Goal: Information Seeking & Learning: Ask a question

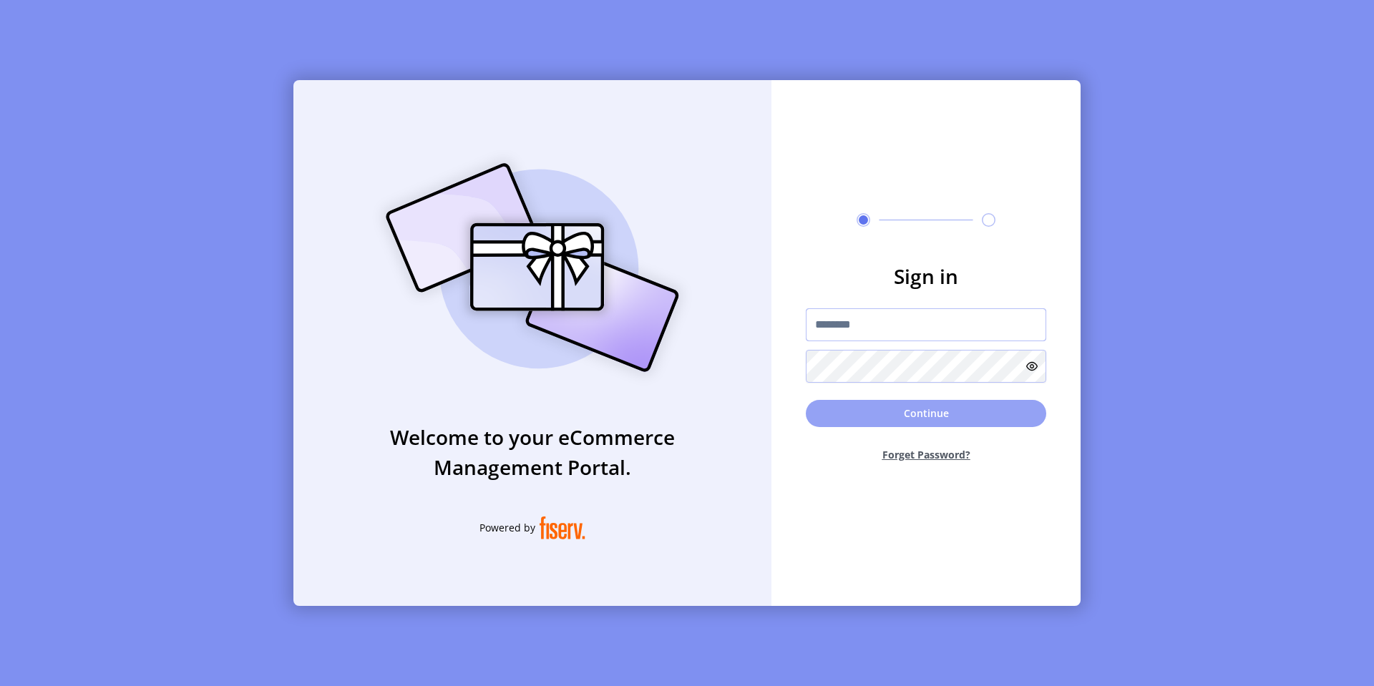
type input "*********"
click at [899, 422] on button "Continue" at bounding box center [926, 413] width 240 height 27
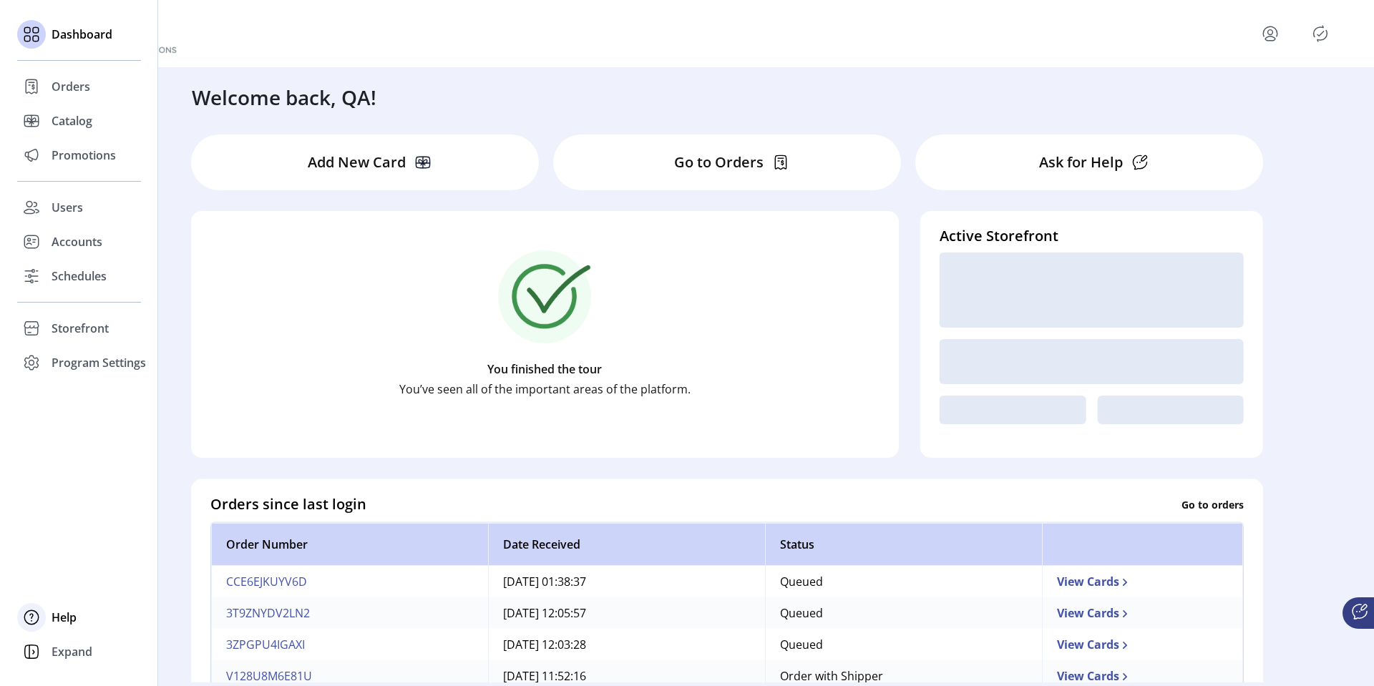
click at [58, 614] on span "Help" at bounding box center [64, 617] width 25 height 17
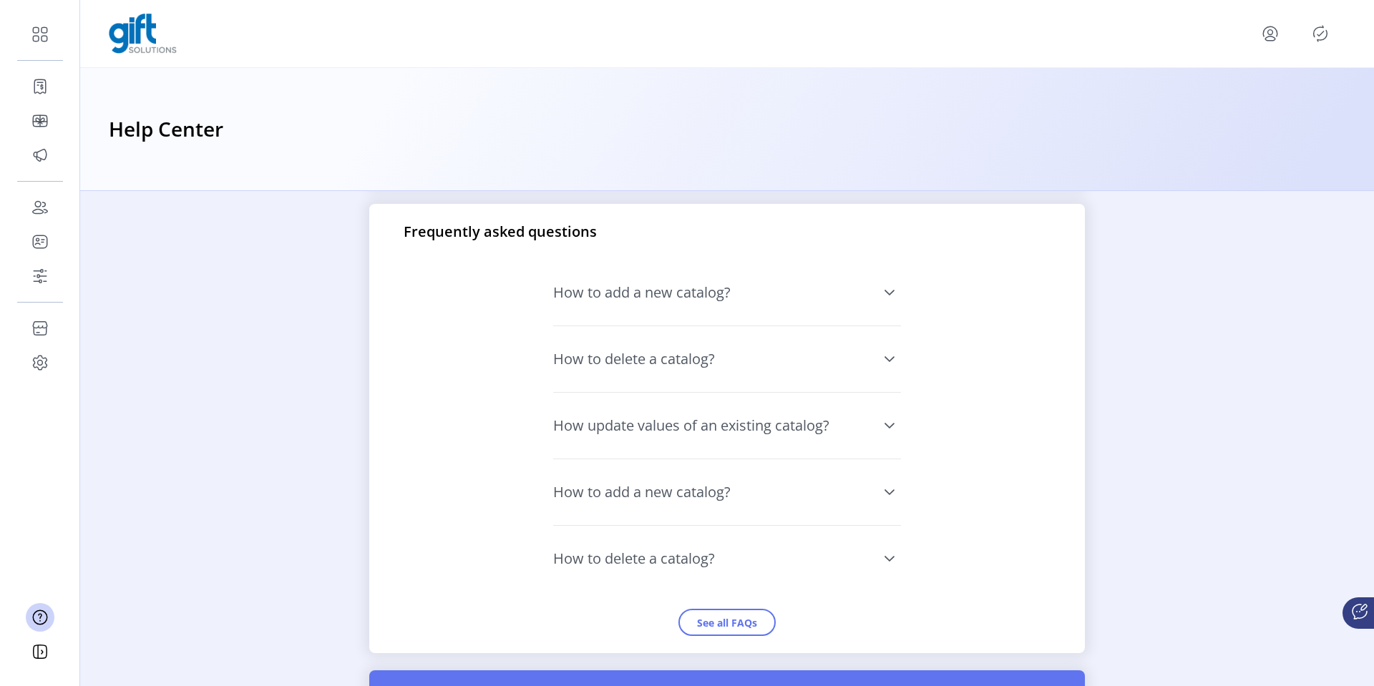
scroll to position [1085, 0]
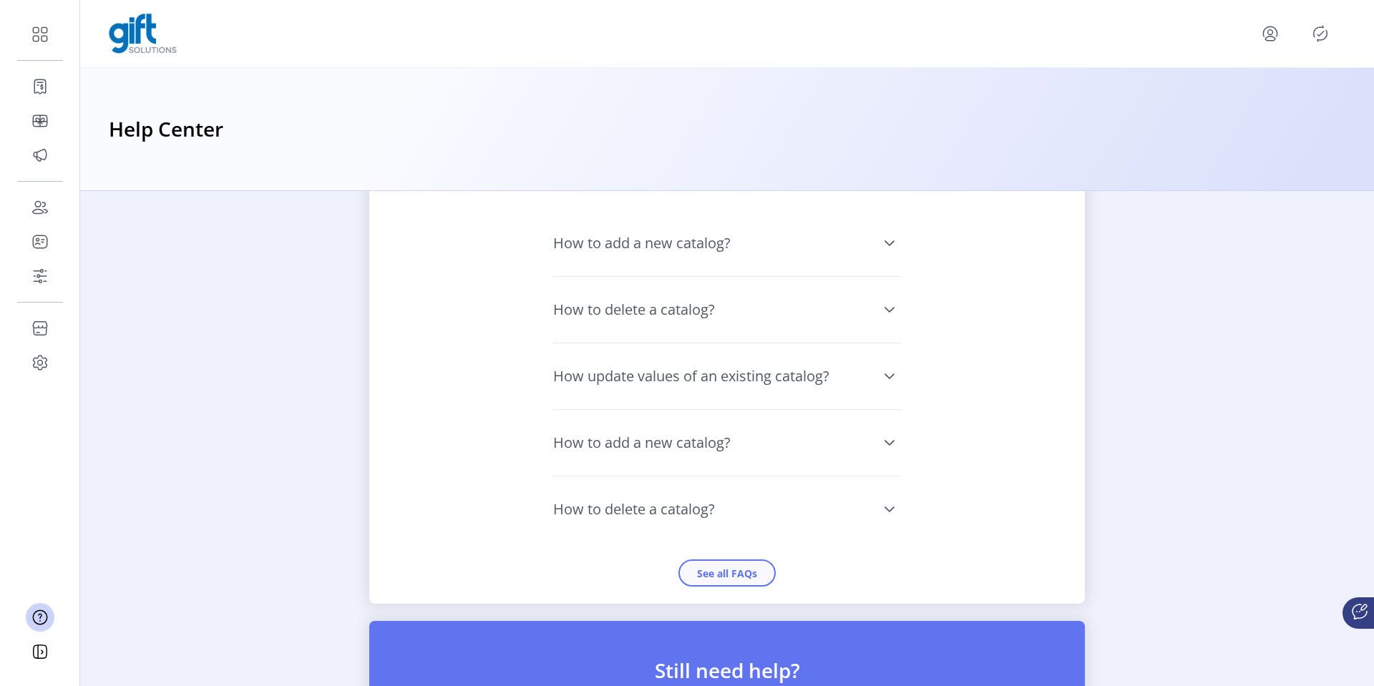
click at [695, 570] on button "See all FAQs" at bounding box center [726, 573] width 97 height 27
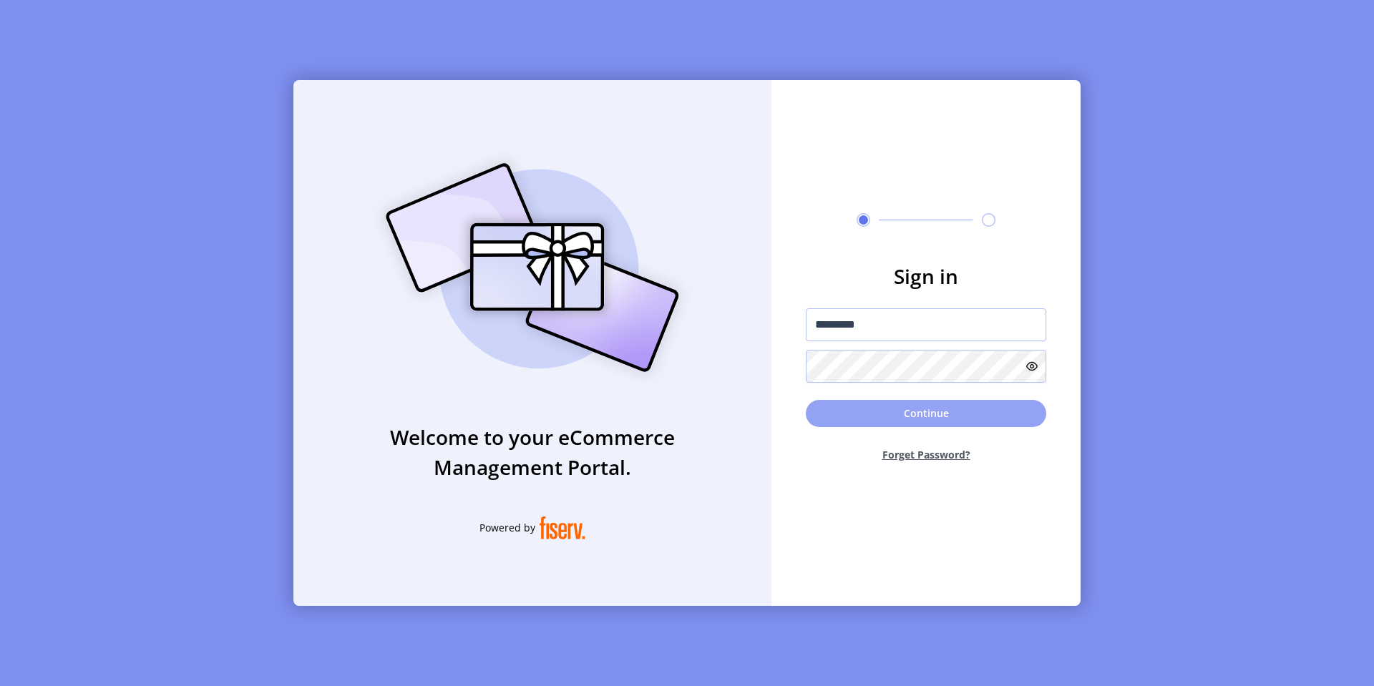
click at [886, 404] on button "Continue" at bounding box center [926, 413] width 240 height 27
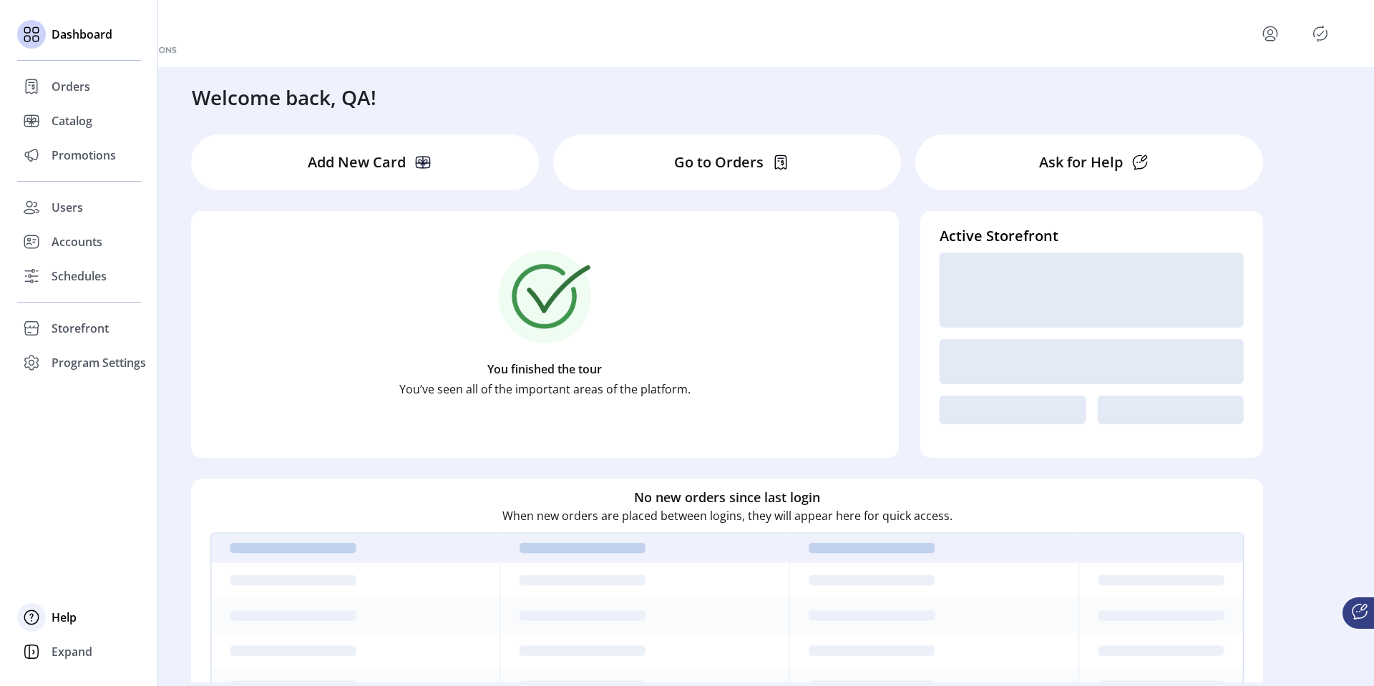
click at [55, 616] on span "Help" at bounding box center [64, 617] width 25 height 17
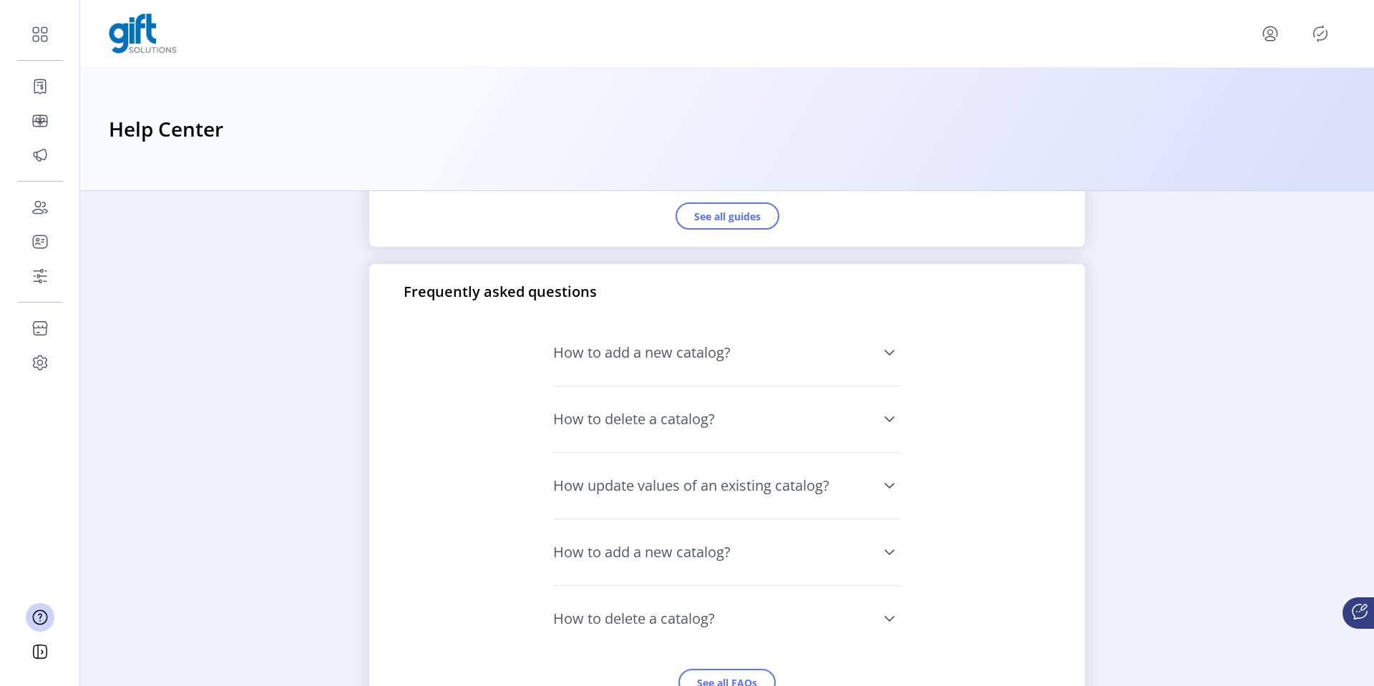
scroll to position [1332, 0]
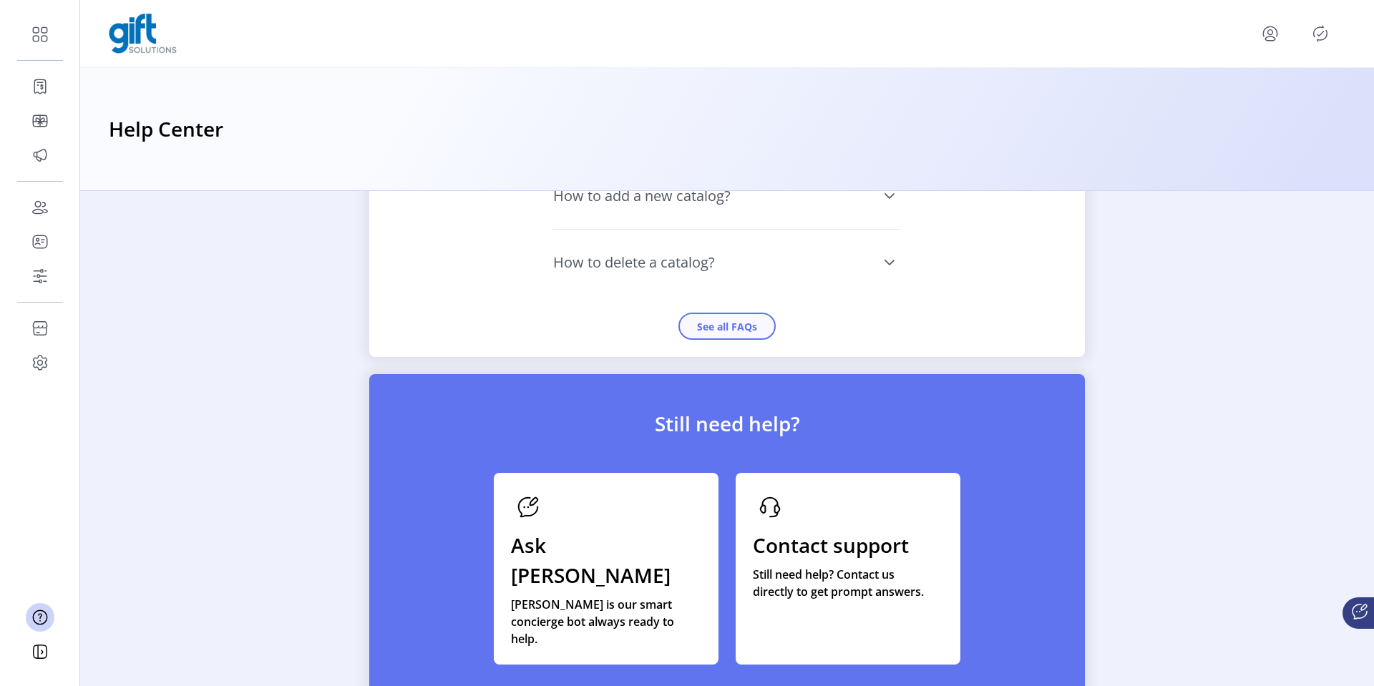
click at [731, 331] on button "See all FAQs" at bounding box center [726, 326] width 97 height 27
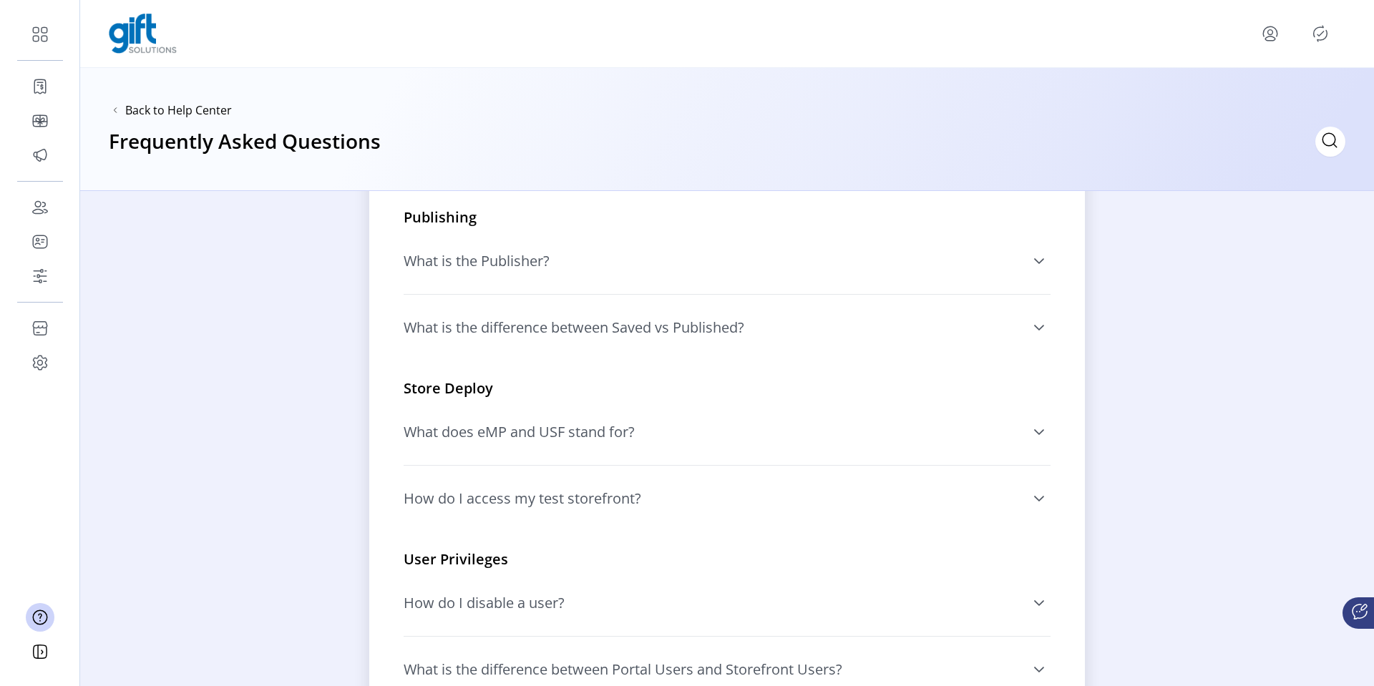
scroll to position [661, 0]
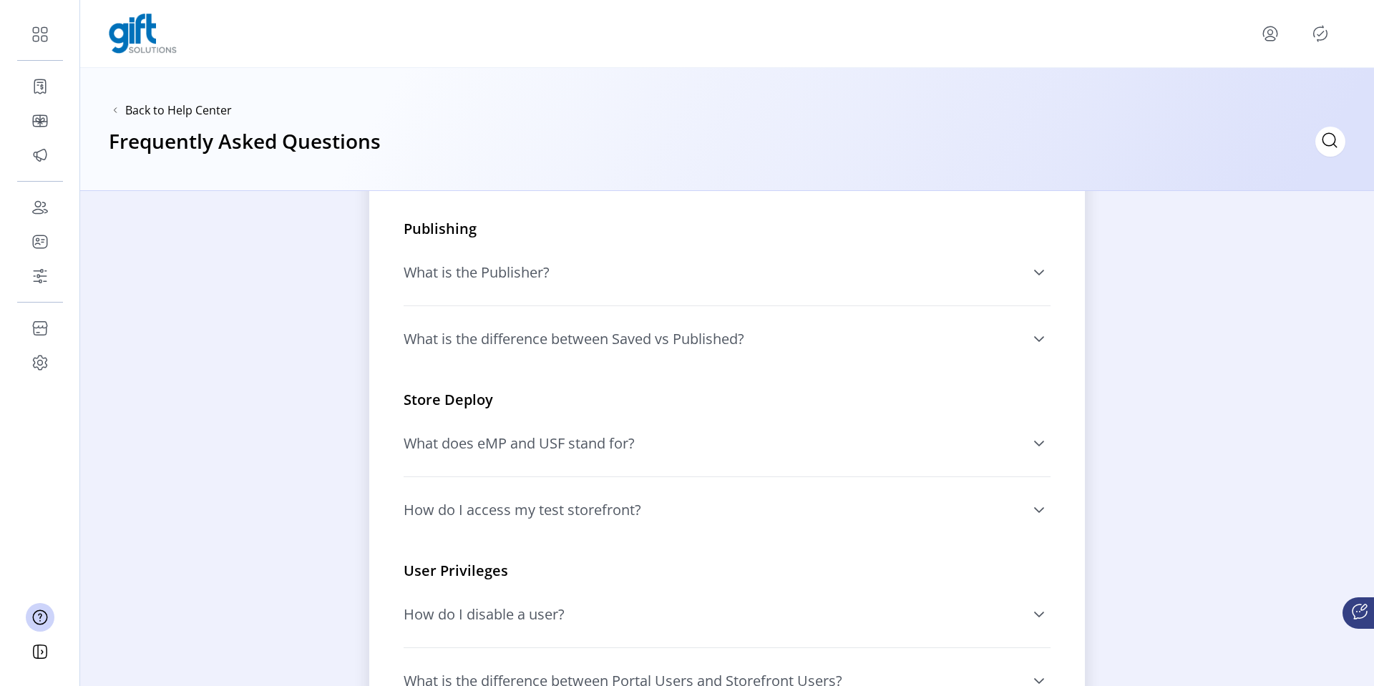
click at [421, 436] on span "What does eMP and USF stand for?" at bounding box center [519, 443] width 231 height 14
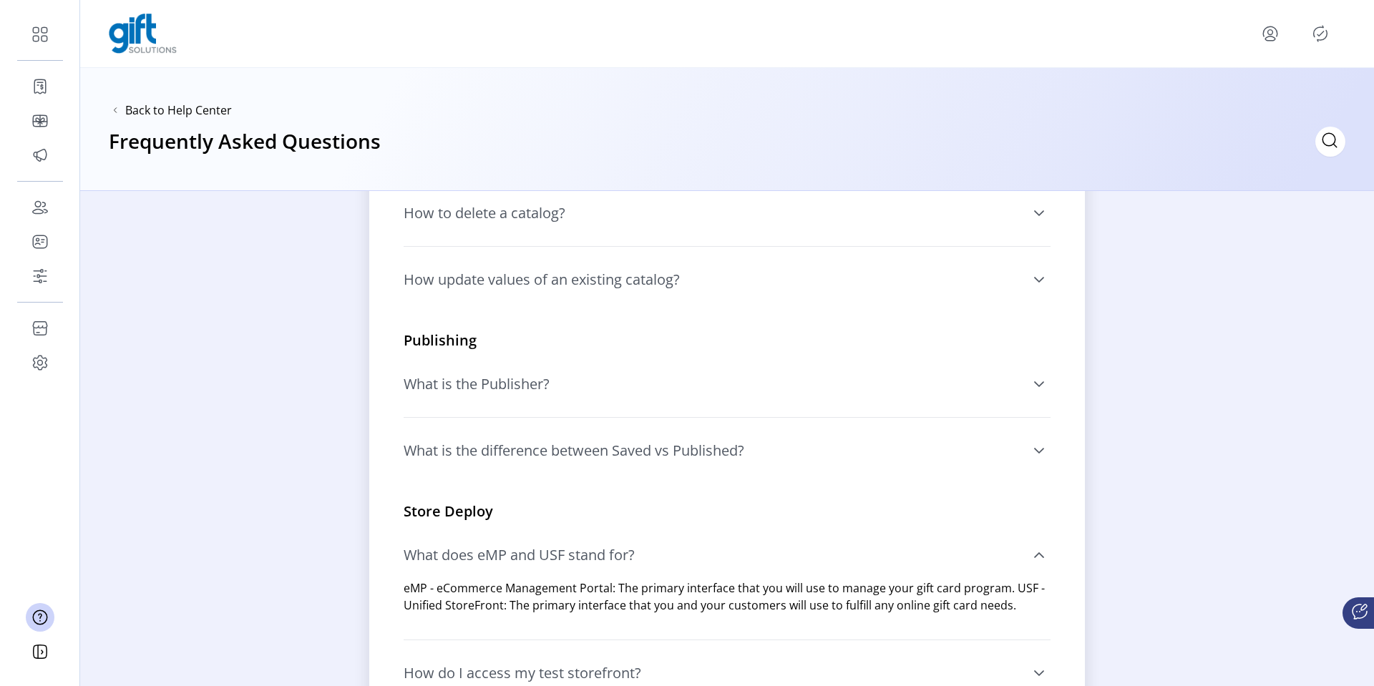
scroll to position [560, 0]
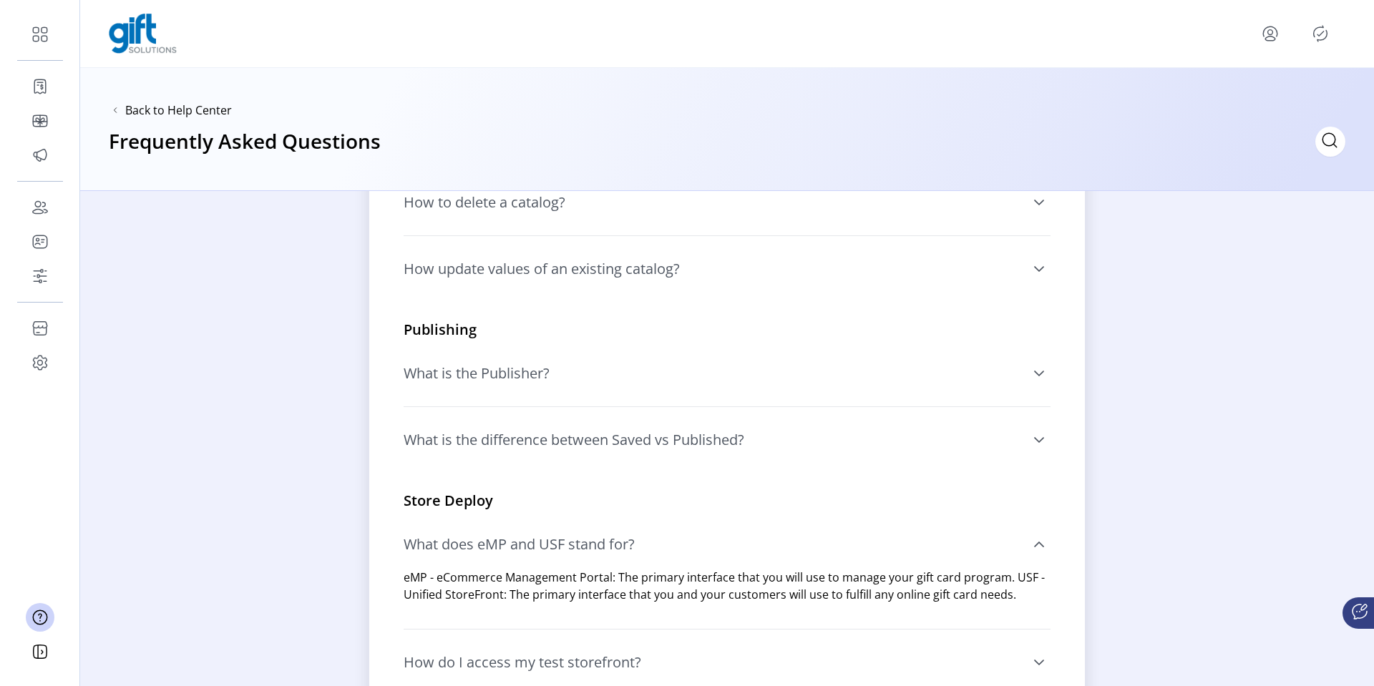
click at [1268, 36] on icon "menu" at bounding box center [1270, 38] width 10 height 4
click at [1247, 86] on span "Sign Out" at bounding box center [1218, 89] width 107 height 11
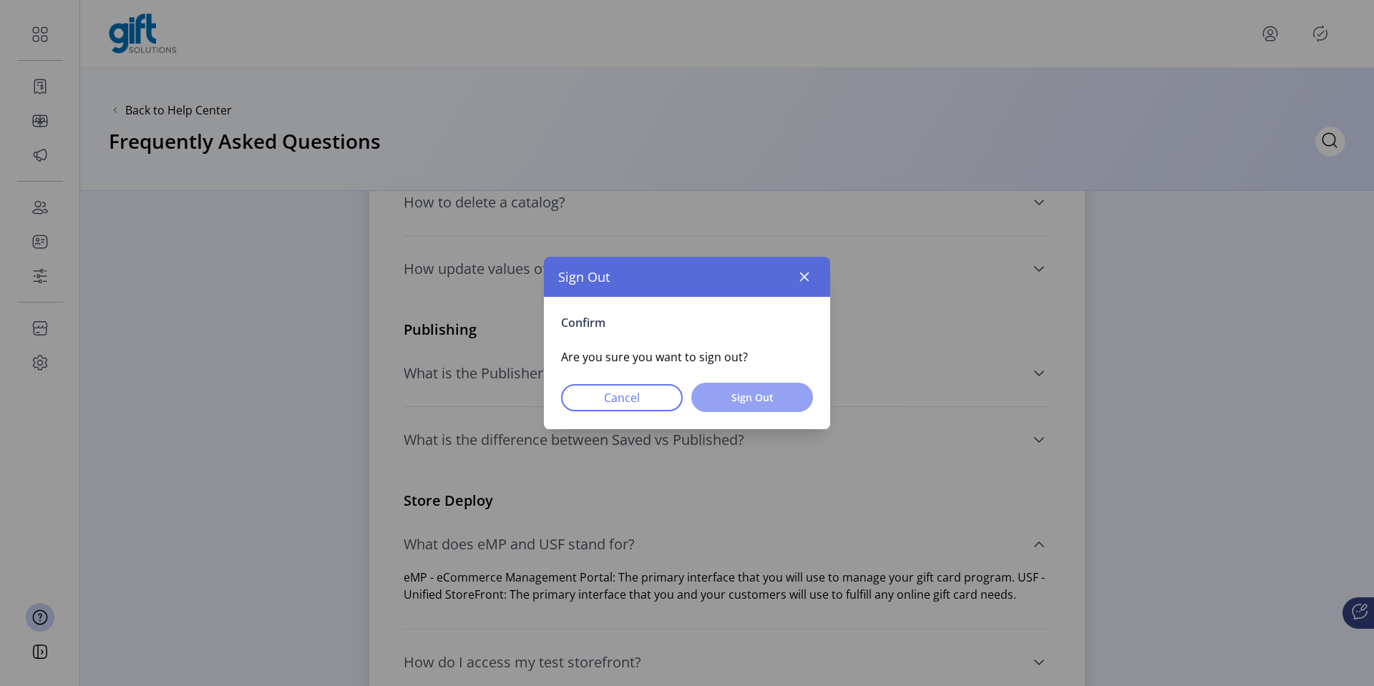
click at [782, 390] on span "Sign Out" at bounding box center [752, 397] width 84 height 15
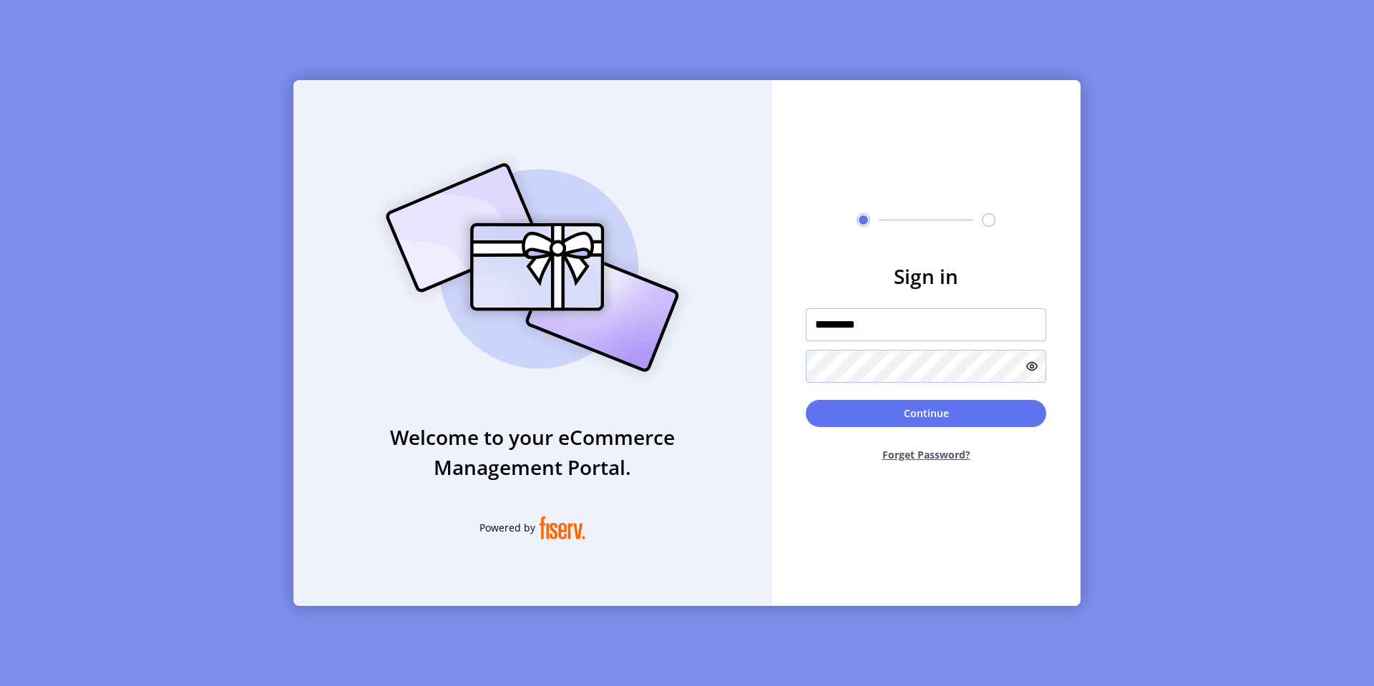
click at [879, 328] on input "*********" at bounding box center [926, 324] width 240 height 33
type input "**********"
click at [900, 413] on button "Continue" at bounding box center [926, 413] width 240 height 27
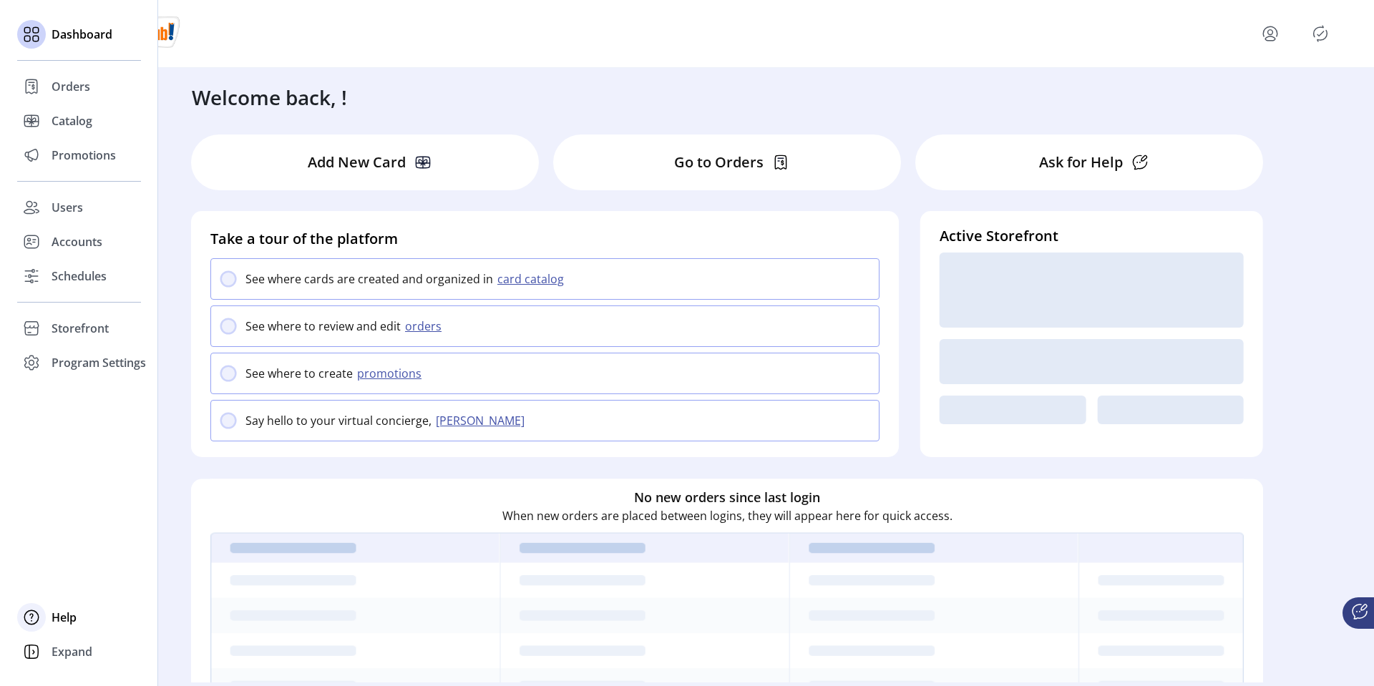
click at [54, 615] on span "Help" at bounding box center [64, 617] width 25 height 17
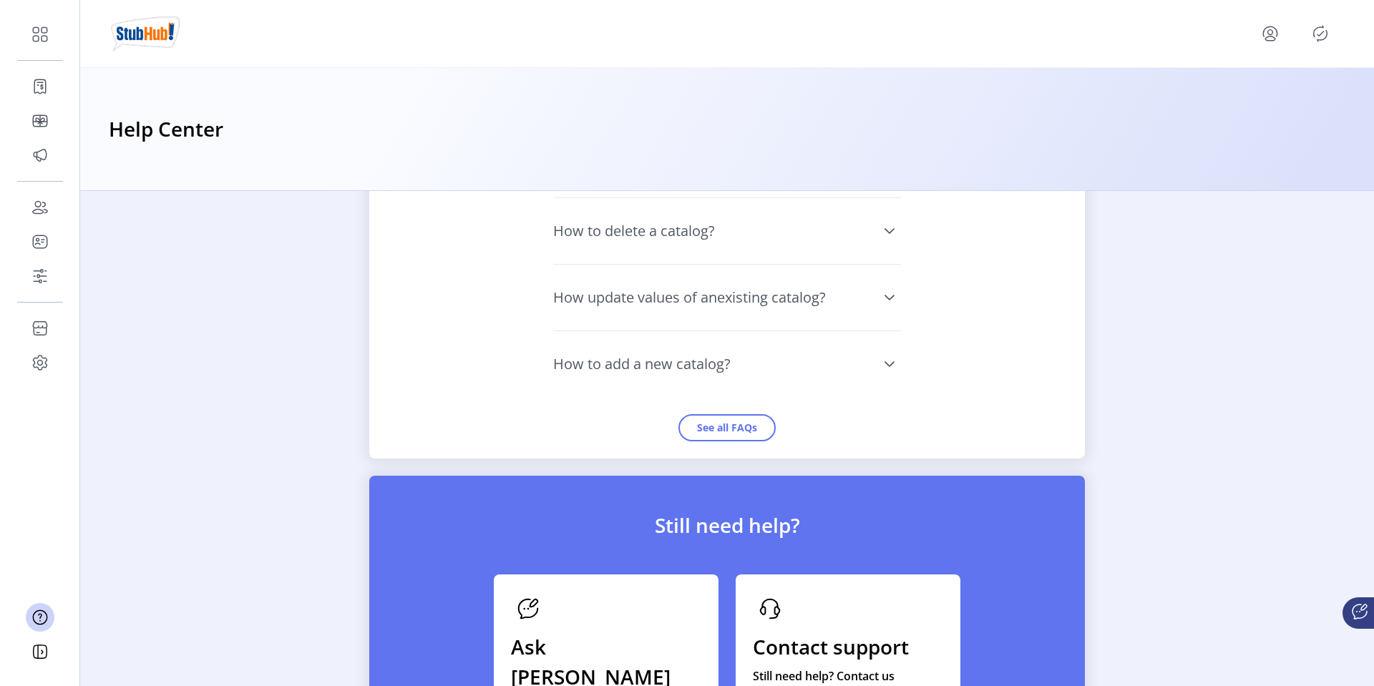
scroll to position [1379, 0]
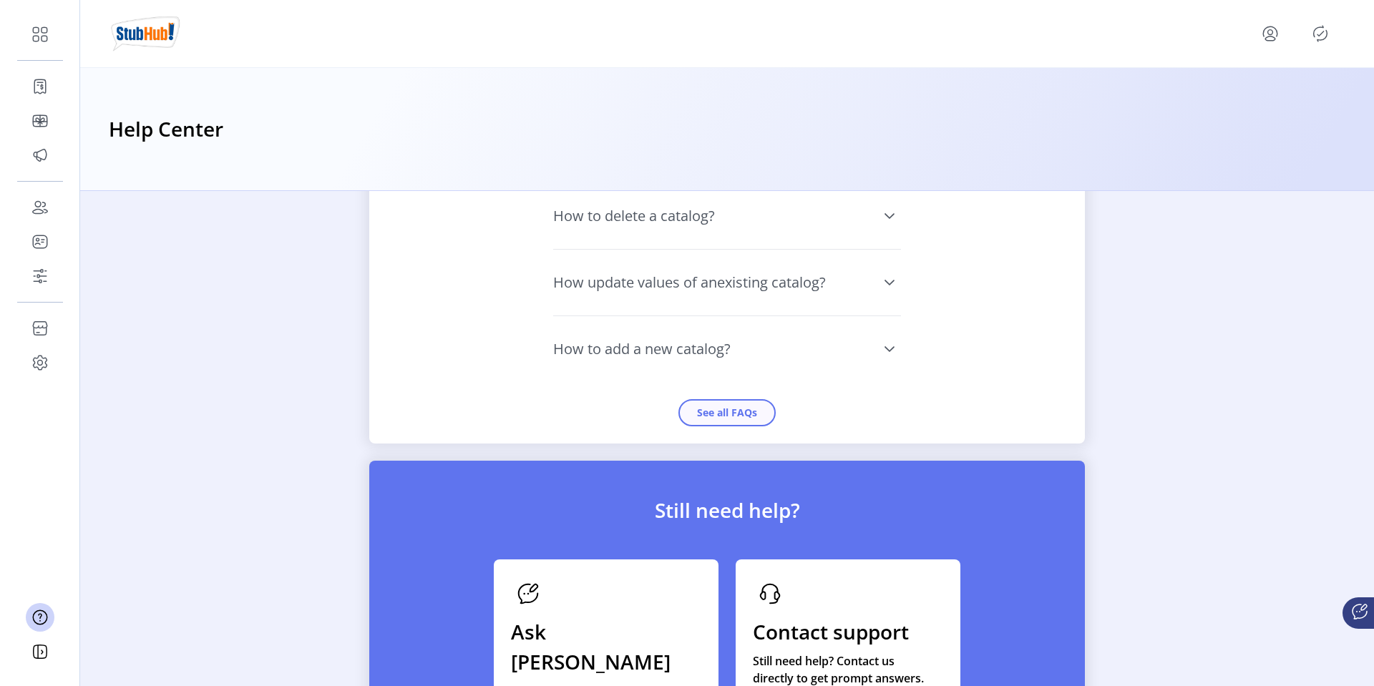
click at [727, 417] on button "See all FAQs" at bounding box center [726, 412] width 97 height 27
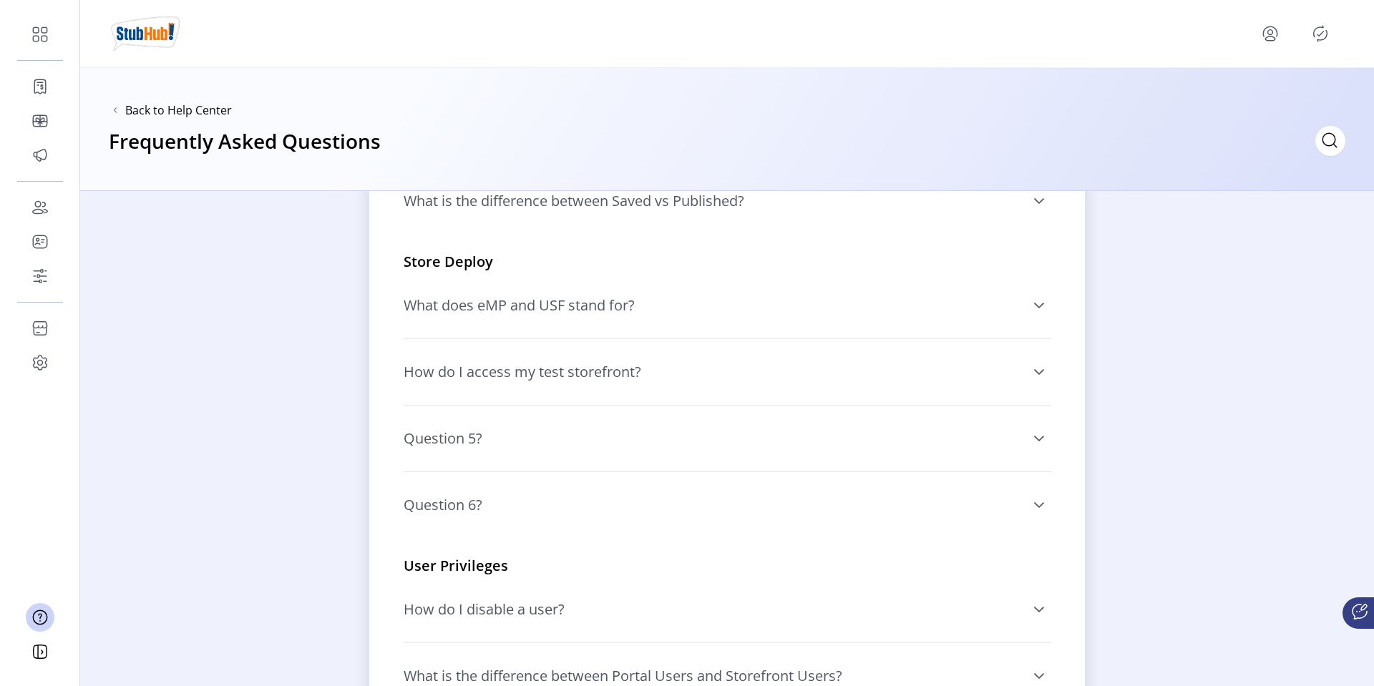
scroll to position [807, 0]
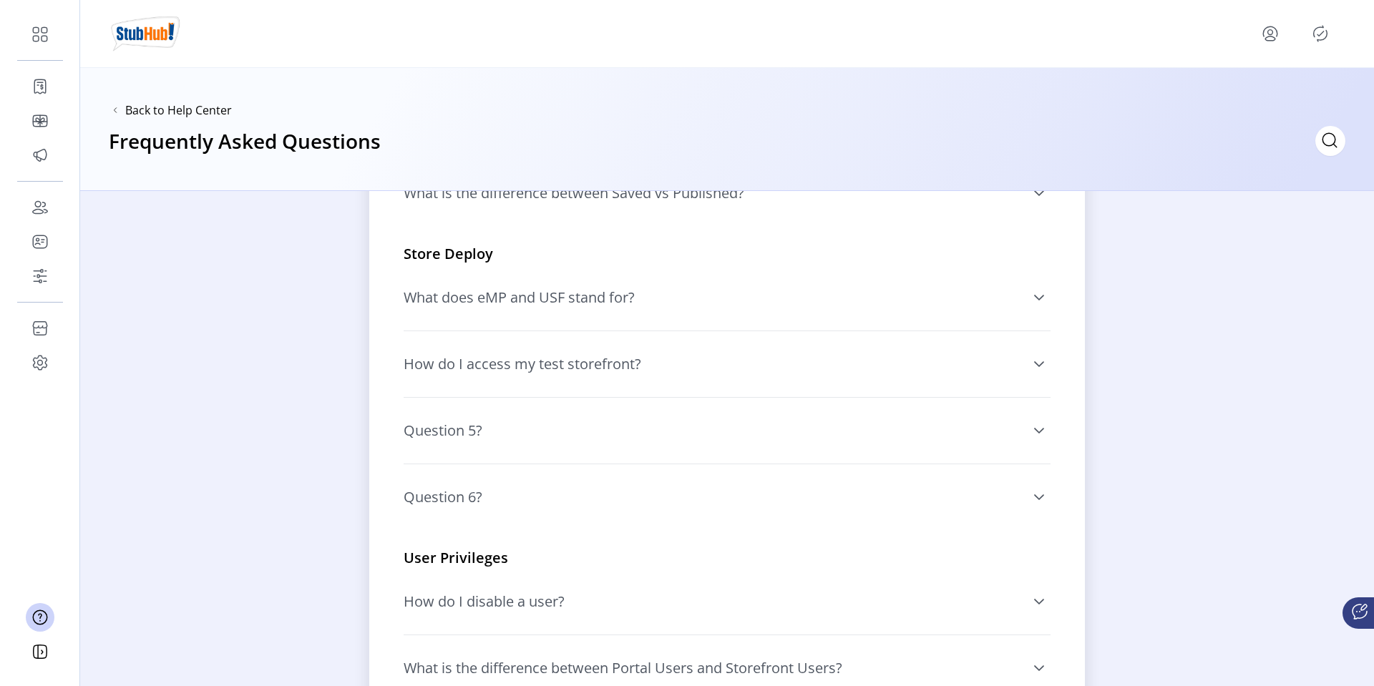
click at [464, 428] on span "Question 5?" at bounding box center [443, 431] width 79 height 14
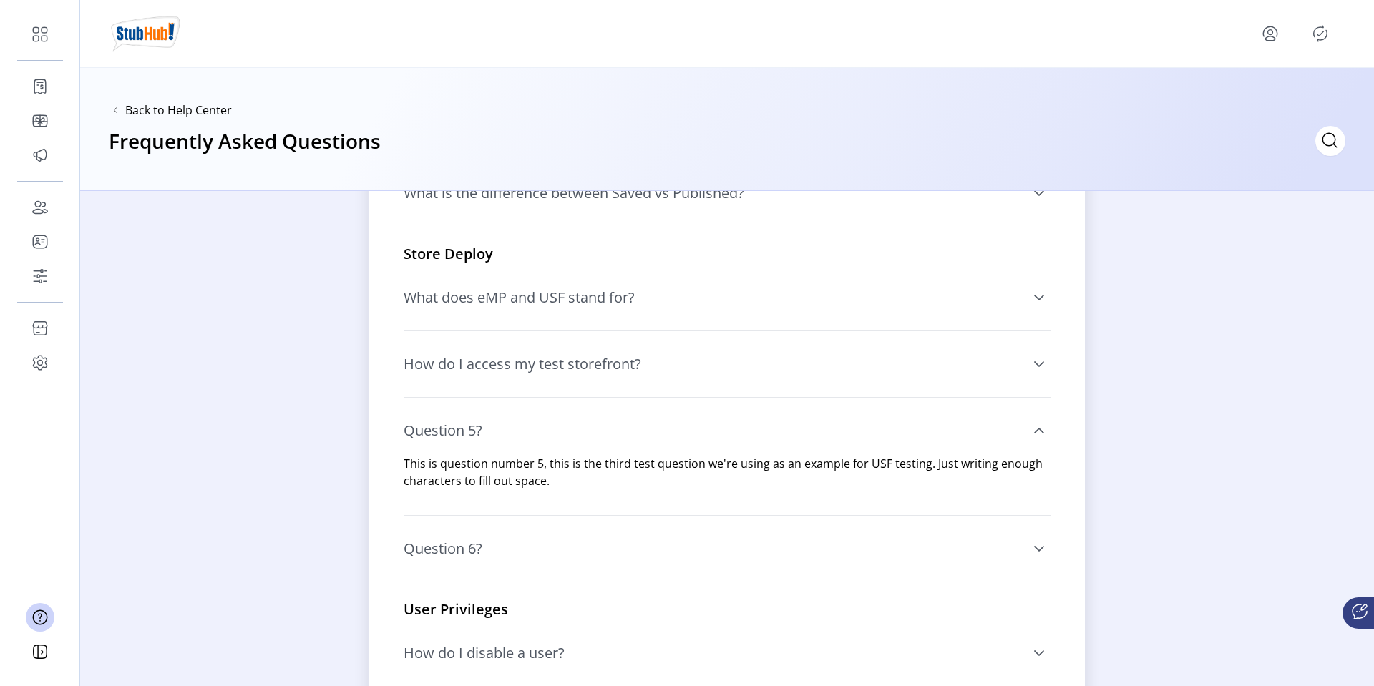
click at [481, 429] on link "Question 5?" at bounding box center [727, 430] width 647 height 49
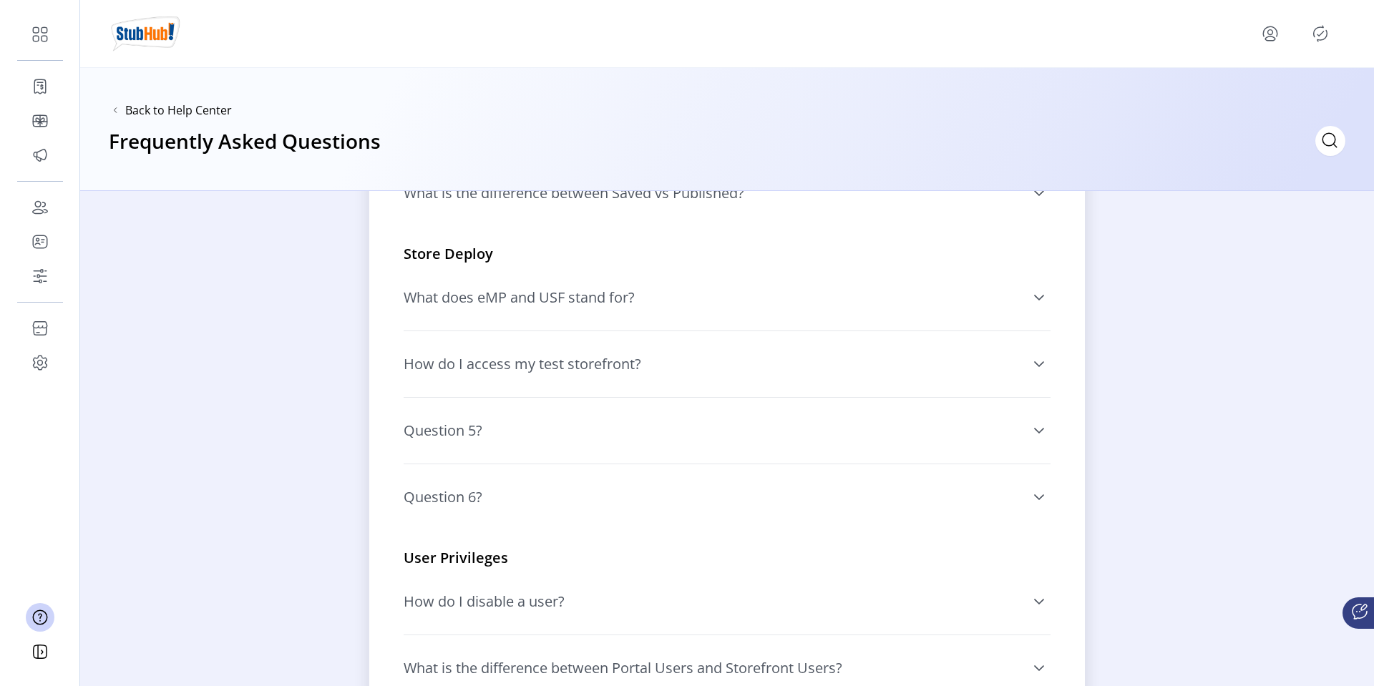
click at [462, 497] on span "Question 6?" at bounding box center [443, 497] width 79 height 14
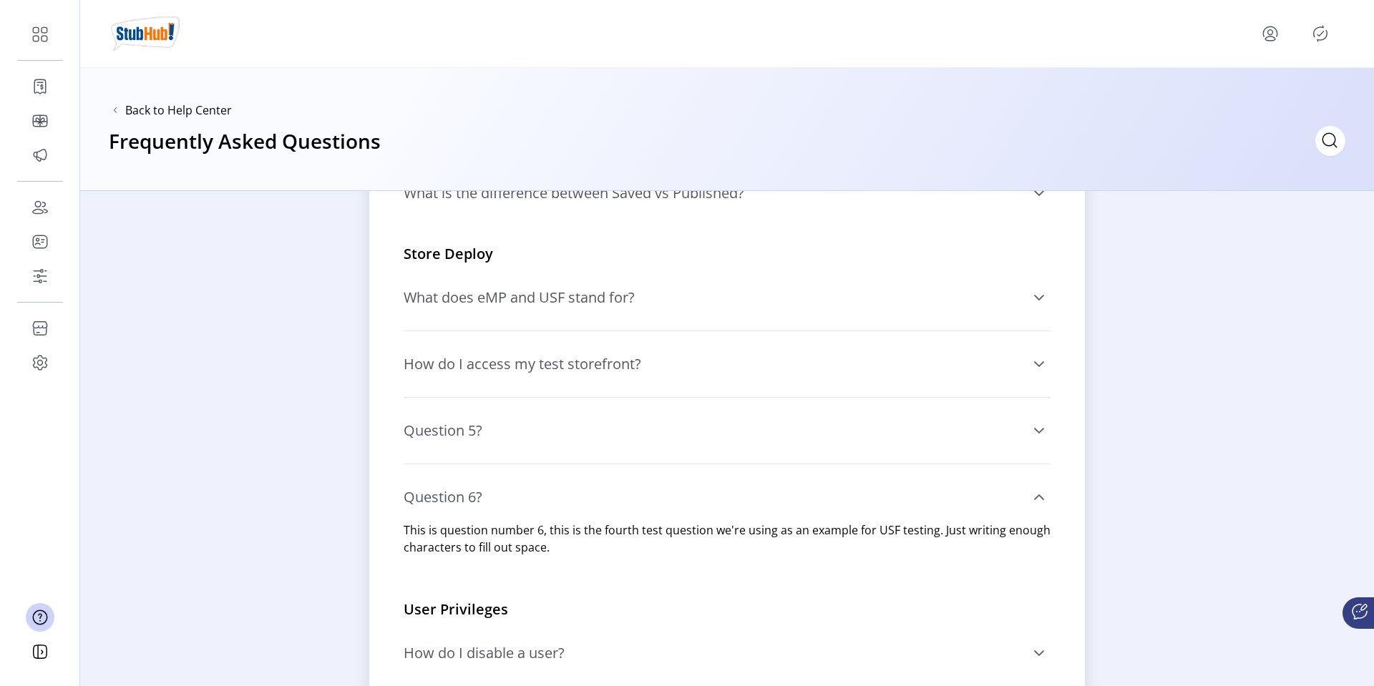
click at [462, 497] on span "Question 6?" at bounding box center [443, 497] width 79 height 14
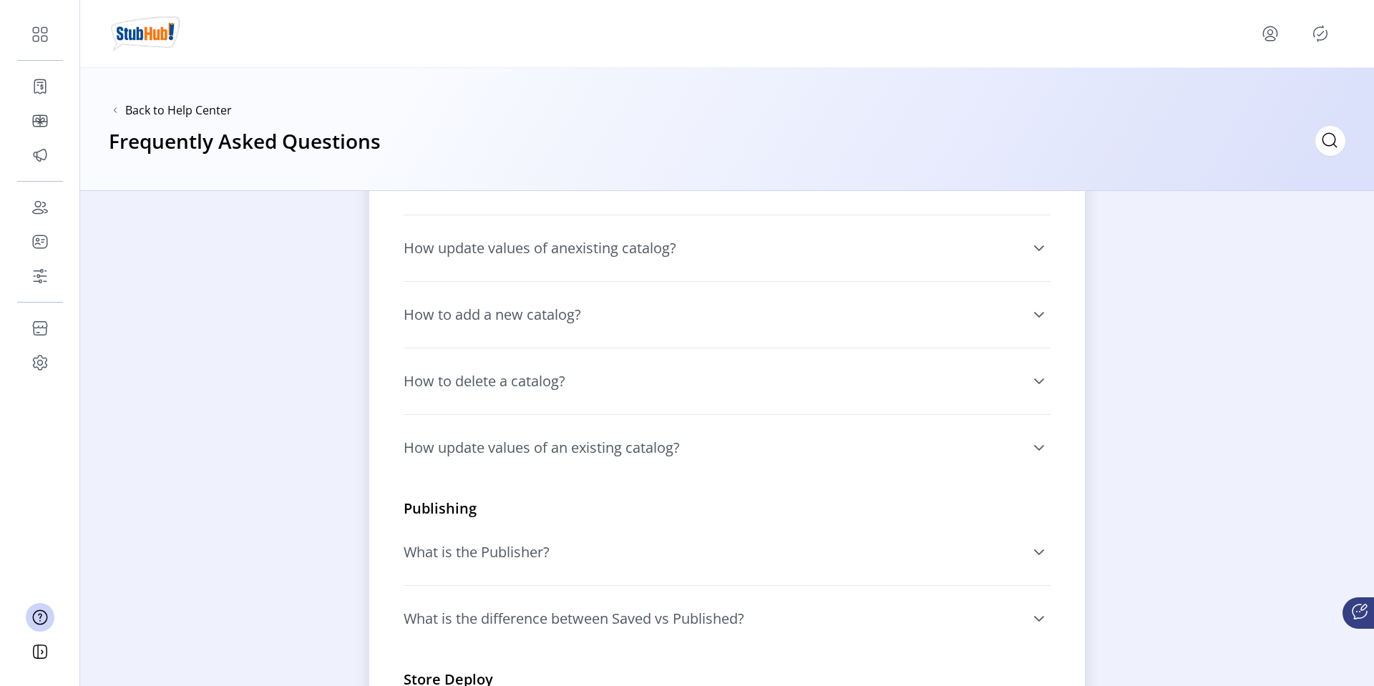
scroll to position [0, 0]
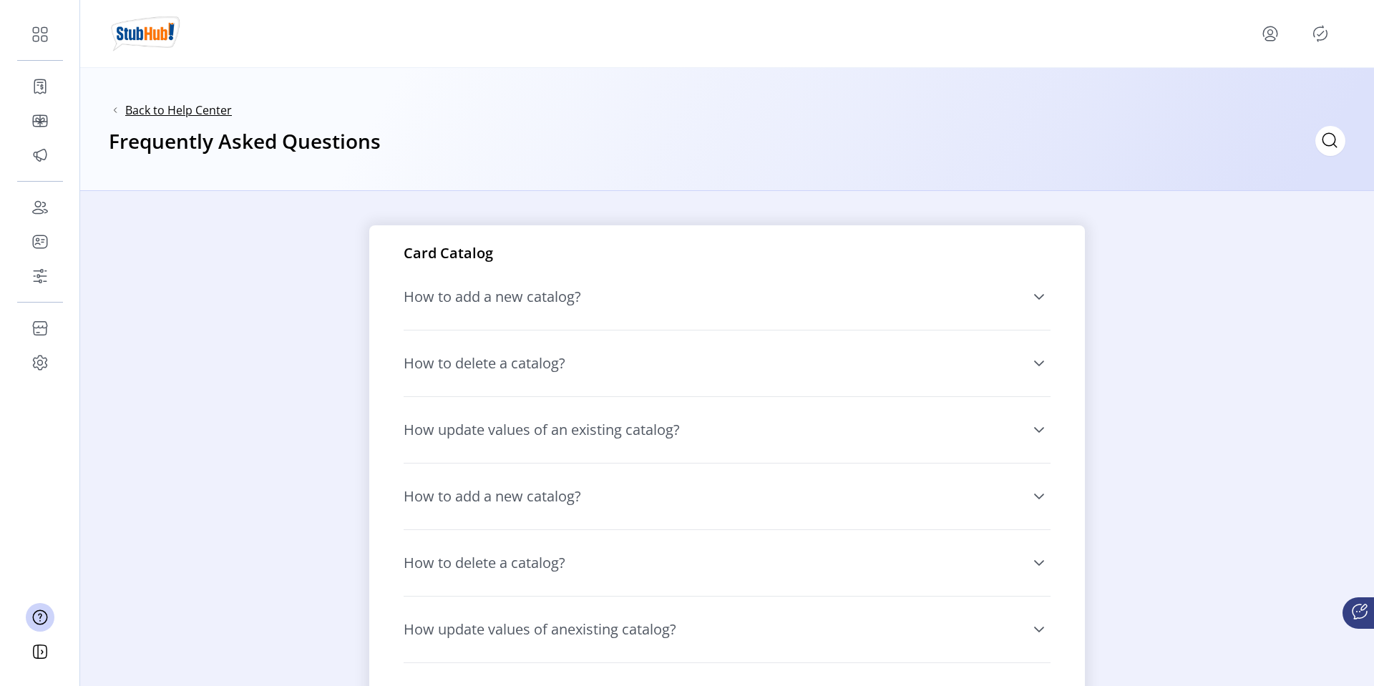
click at [132, 105] on span "Back to Help Center" at bounding box center [178, 110] width 107 height 17
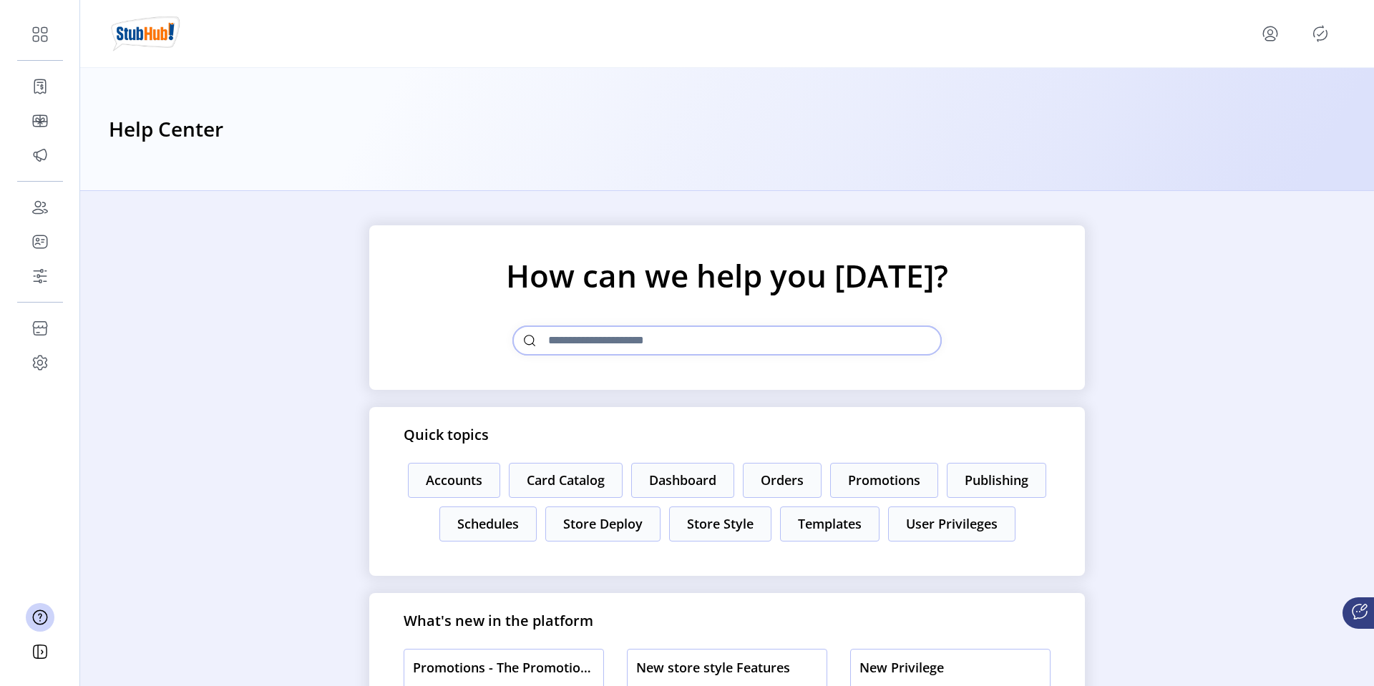
click at [631, 350] on input "text" at bounding box center [726, 341] width 429 height 30
type input "*******"
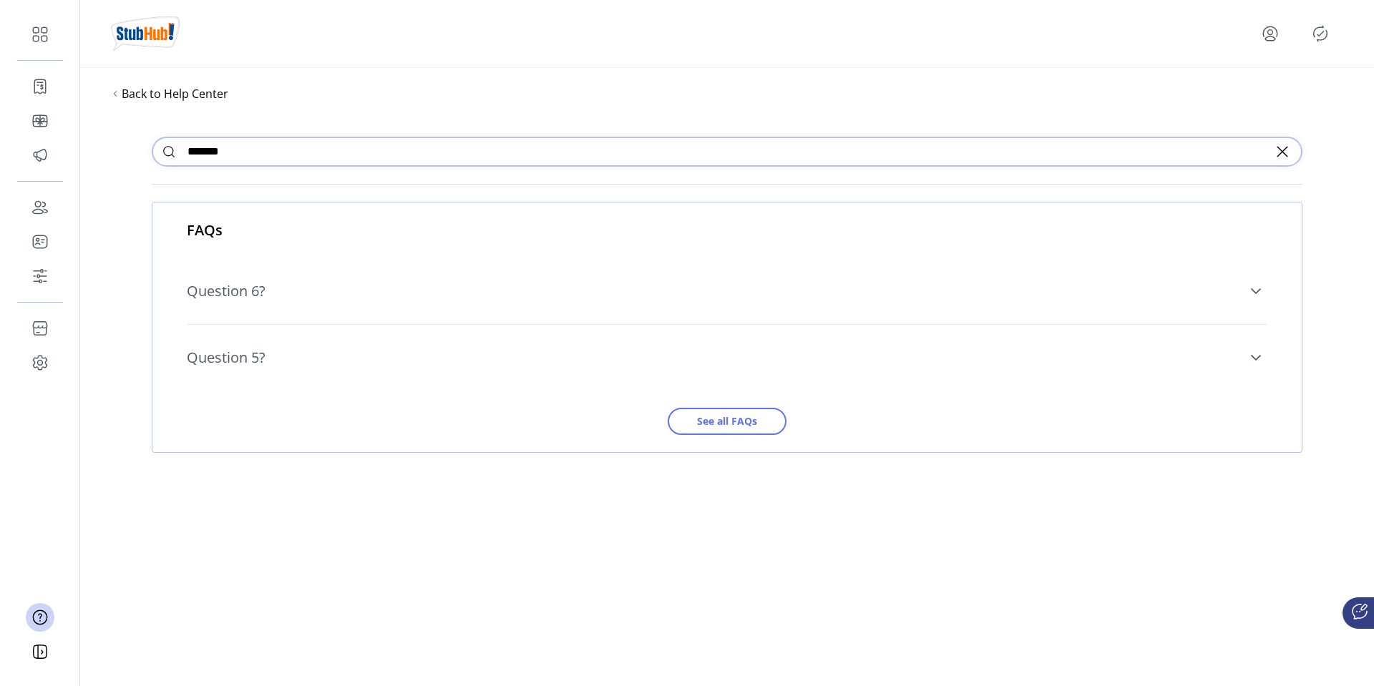
click at [452, 316] on div "Question 6? This is question number 6, this is the fourth test question we're u…" at bounding box center [727, 291] width 1080 height 66
click at [412, 301] on link "Question 6?" at bounding box center [727, 291] width 1080 height 49
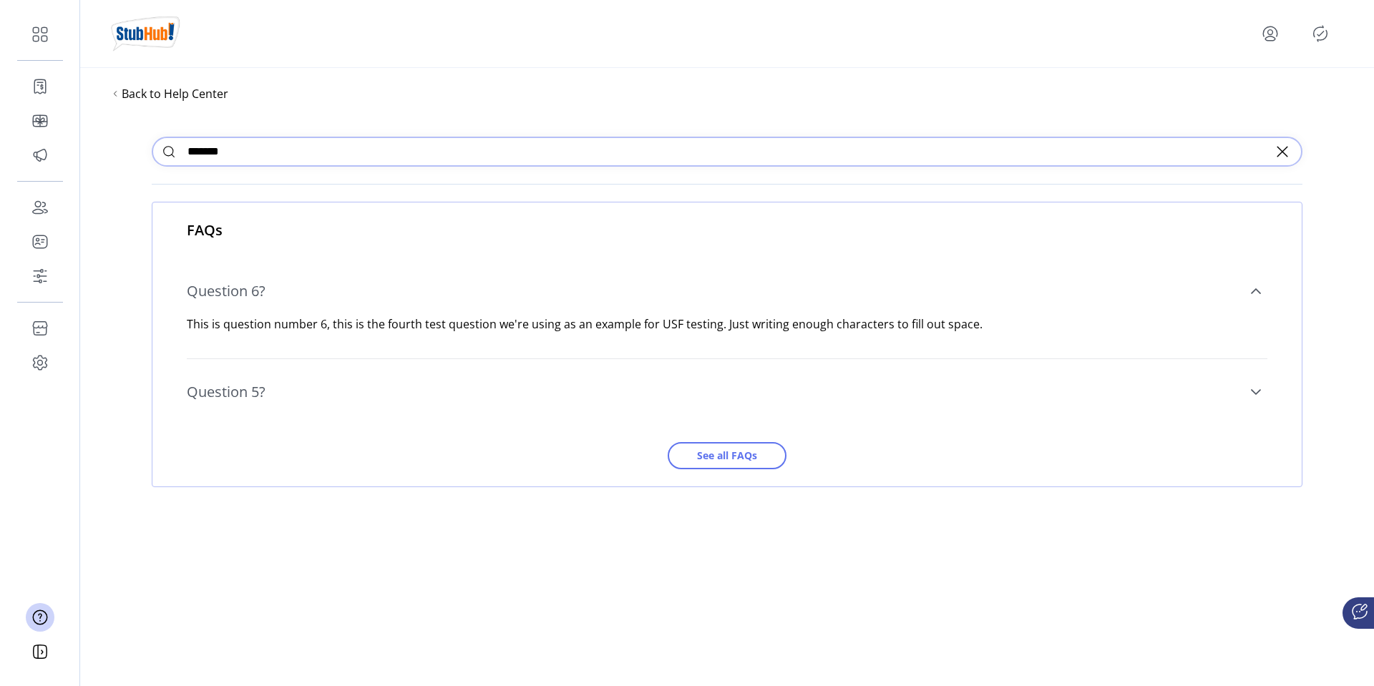
click at [412, 301] on link "Question 6?" at bounding box center [727, 291] width 1080 height 49
click at [399, 368] on link "Question 5?" at bounding box center [727, 392] width 1080 height 49
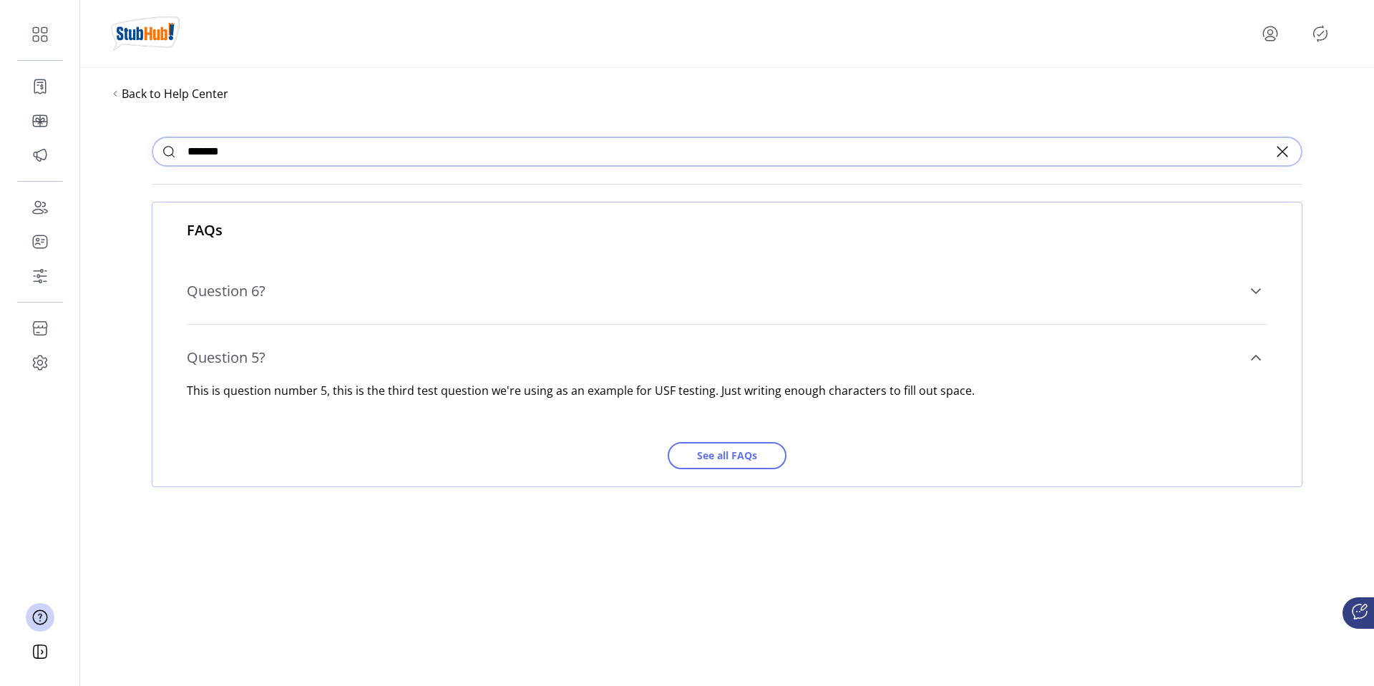
click at [399, 354] on link "Question 5?" at bounding box center [727, 357] width 1080 height 49
